Goal: Transaction & Acquisition: Book appointment/travel/reservation

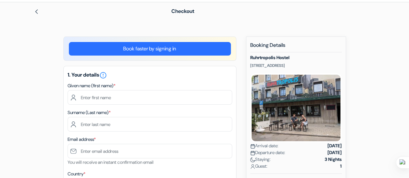
scroll to position [21, 0]
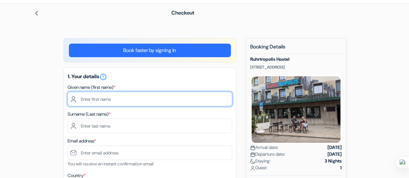
click at [117, 97] on input "text" at bounding box center [150, 99] width 164 height 15
type input "[PERSON_NAME]"
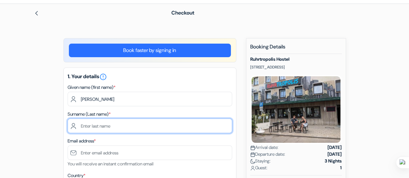
type input "Tambala"
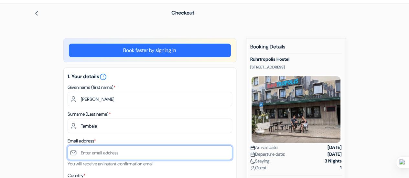
type input "[EMAIL_ADDRESS][DOMAIN_NAME]"
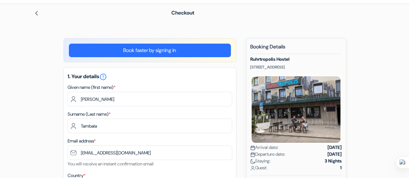
select select "za"
type input "0748734091"
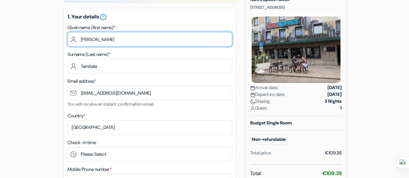
scroll to position [81, 0]
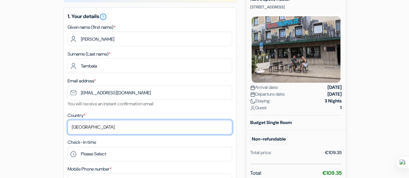
click at [99, 128] on select "Select country [GEOGRAPHIC_DATA] [GEOGRAPHIC_DATA] [GEOGRAPHIC_DATA] [GEOGRAPHI…" at bounding box center [150, 127] width 164 height 15
select select "de"
click at [68, 120] on select "Select country [GEOGRAPHIC_DATA] [GEOGRAPHIC_DATA] [GEOGRAPHIC_DATA] [GEOGRAPHI…" at bounding box center [150, 127] width 164 height 15
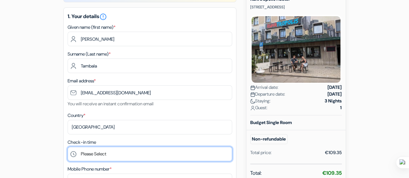
click at [126, 155] on select "Please Select 17:00 18:00 19:00 20:00 21:00 22:00 23:00" at bounding box center [150, 154] width 164 height 15
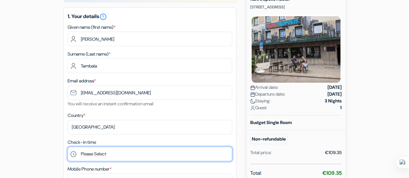
click at [106, 154] on select "Please Select 17:00 18:00 19:00 20:00 21:00 22:00 23:00" at bounding box center [150, 154] width 164 height 15
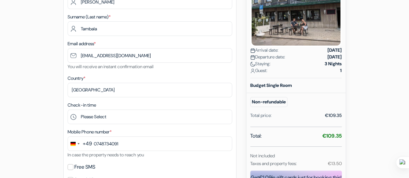
scroll to position [118, 0]
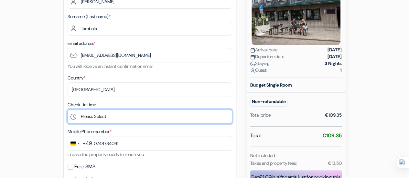
click at [76, 117] on select "Please Select 17:00 18:00 19:00 20:00 21:00 22:00 23:00" at bounding box center [150, 116] width 164 height 15
select select "17"
click at [68, 110] on select "Please Select 17:00 18:00 19:00 20:00 21:00 22:00 23:00" at bounding box center [150, 116] width 164 height 15
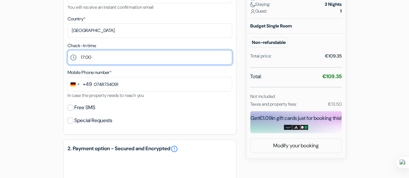
scroll to position [178, 0]
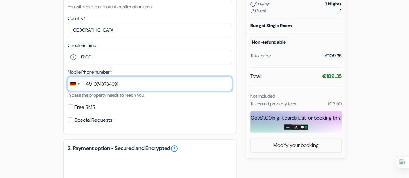
click at [125, 84] on input "0748734091" at bounding box center [150, 84] width 164 height 15
type input "0"
type input "176 77804105"
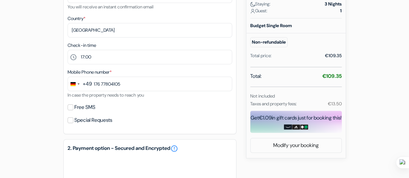
click at [72, 111] on div "Free SMS" at bounding box center [150, 107] width 164 height 9
click at [71, 109] on input "Free SMS" at bounding box center [71, 107] width 6 height 6
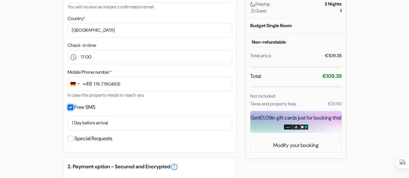
click at [69, 108] on input "Free SMS" at bounding box center [71, 107] width 6 height 6
checkbox input "false"
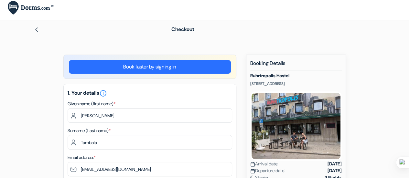
scroll to position [0, 0]
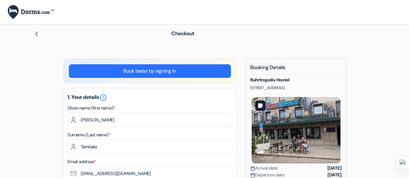
click at [292, 127] on img at bounding box center [295, 130] width 91 height 69
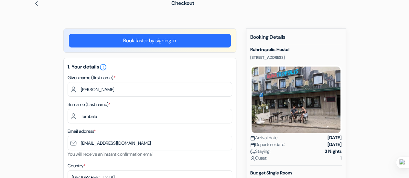
scroll to position [29, 0]
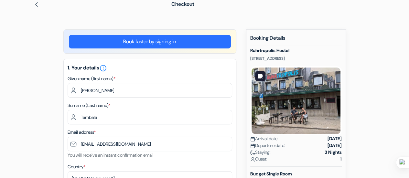
click at [293, 97] on img at bounding box center [295, 100] width 91 height 69
click at [276, 91] on img at bounding box center [295, 100] width 91 height 69
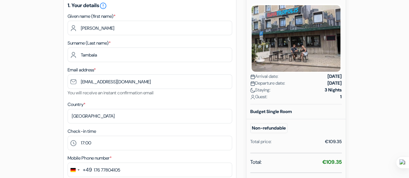
scroll to position [92, 0]
